Goal: Information Seeking & Learning: Compare options

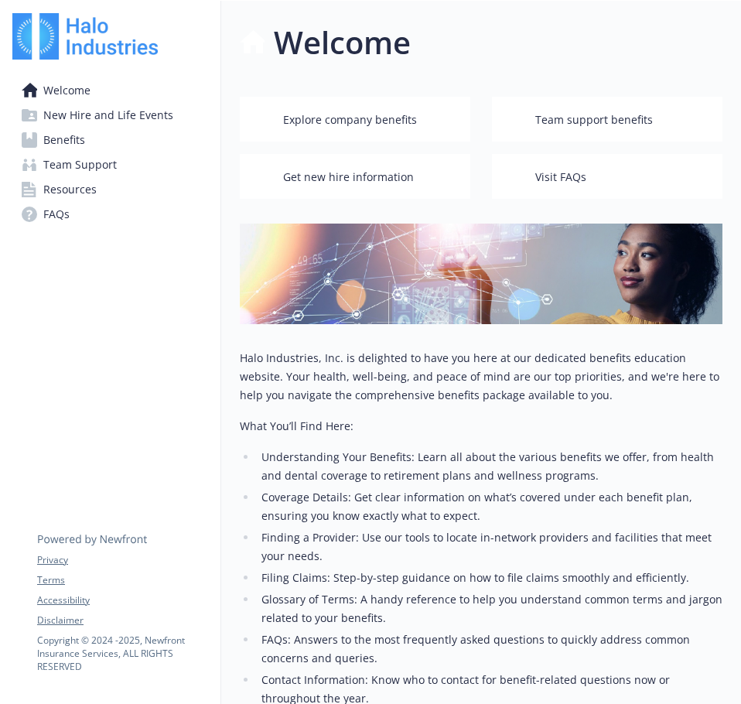
click at [58, 133] on span "Benefits" at bounding box center [64, 140] width 42 height 25
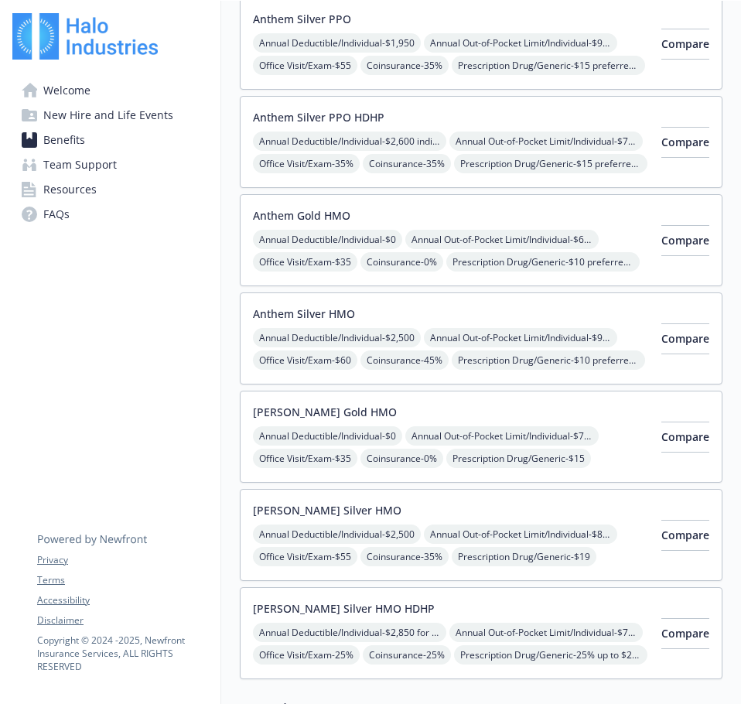
scroll to position [155, 0]
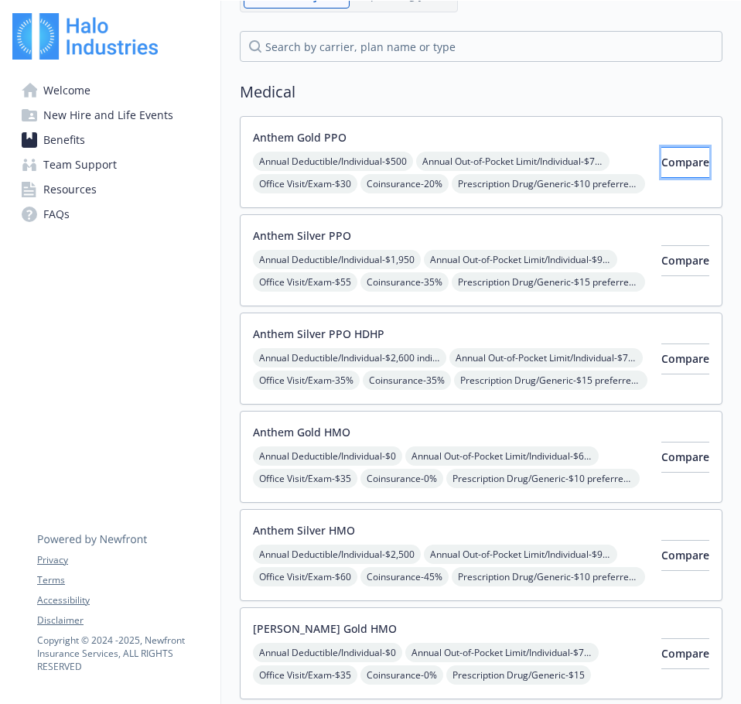
click at [671, 169] on span "Compare" at bounding box center [685, 162] width 48 height 15
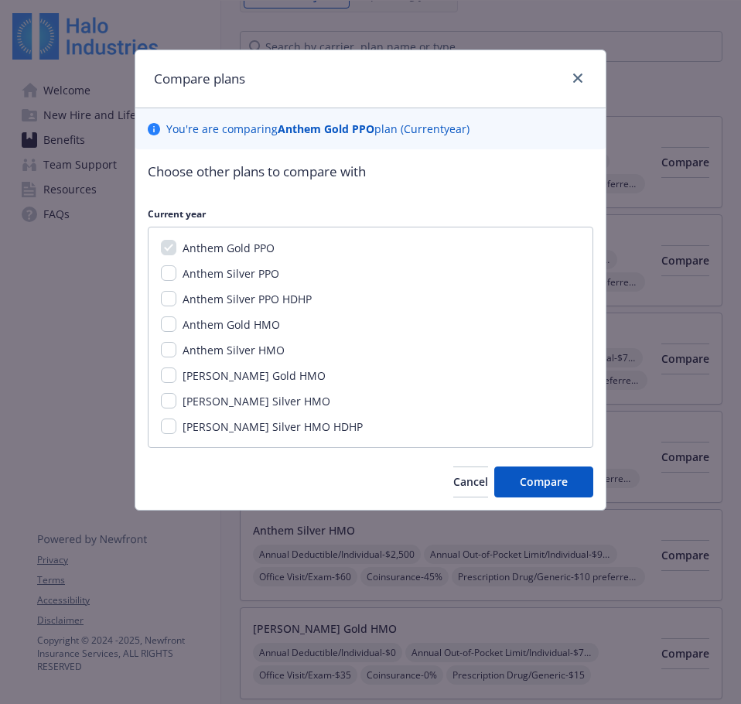
click at [587, 77] on div "Compare plans" at bounding box center [370, 79] width 470 height 58
click at [577, 76] on icon "close" at bounding box center [577, 77] width 9 height 9
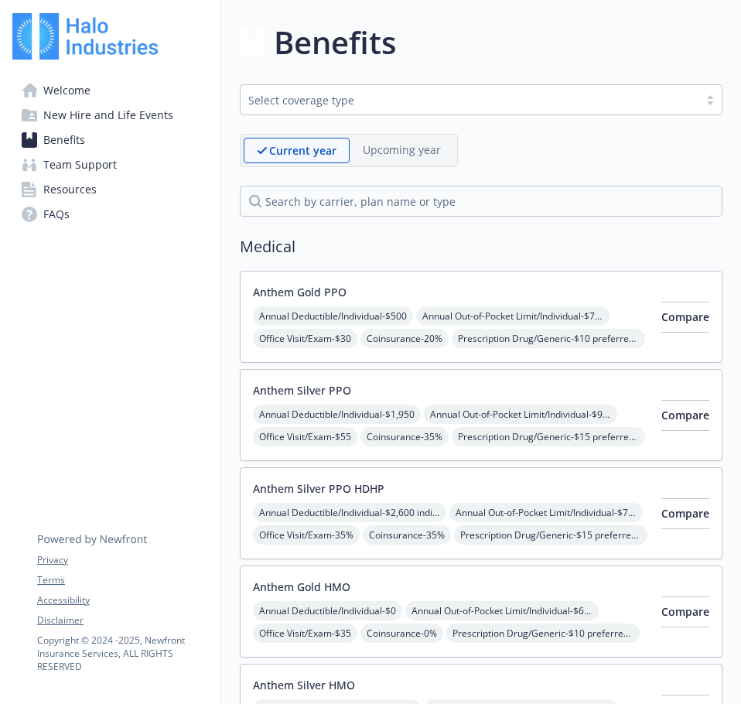
scroll to position [541, 0]
